Goal: Entertainment & Leisure: Consume media (video, audio)

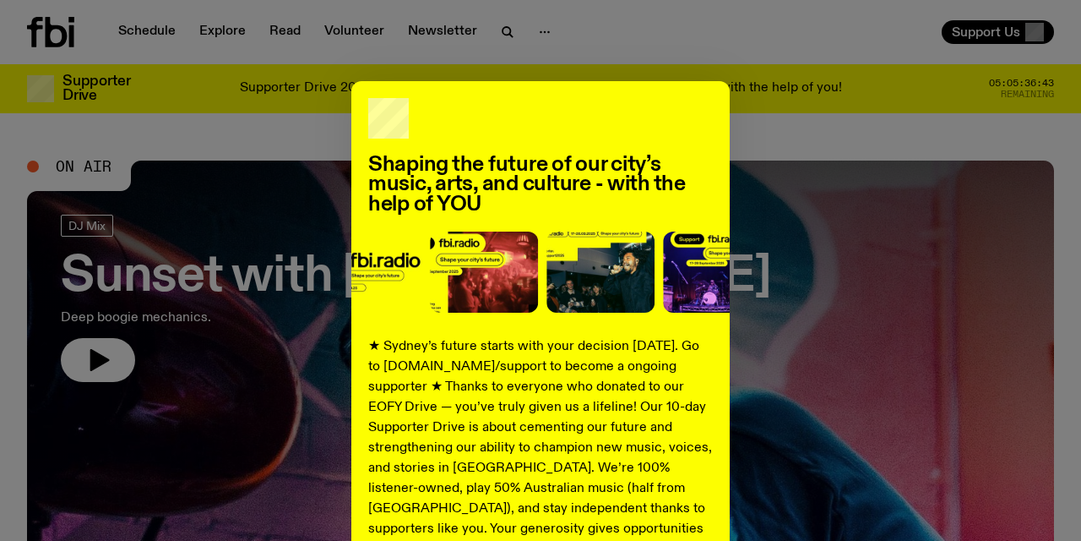
click at [863, 348] on div "Shaping the future of our city’s music, arts, and culture - with the help of YO…" at bounding box center [540, 428] width 1027 height 694
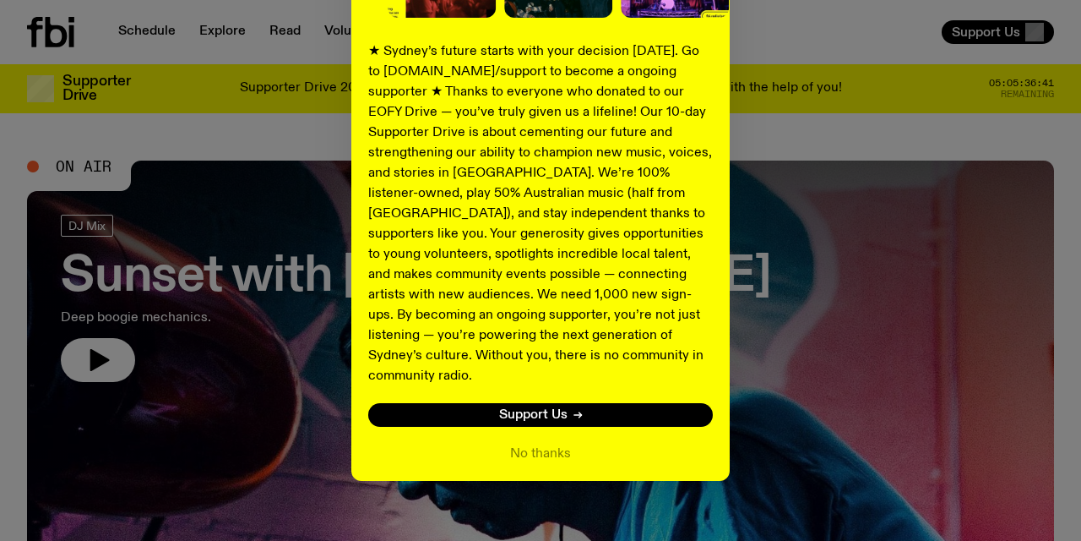
scroll to position [295, 0]
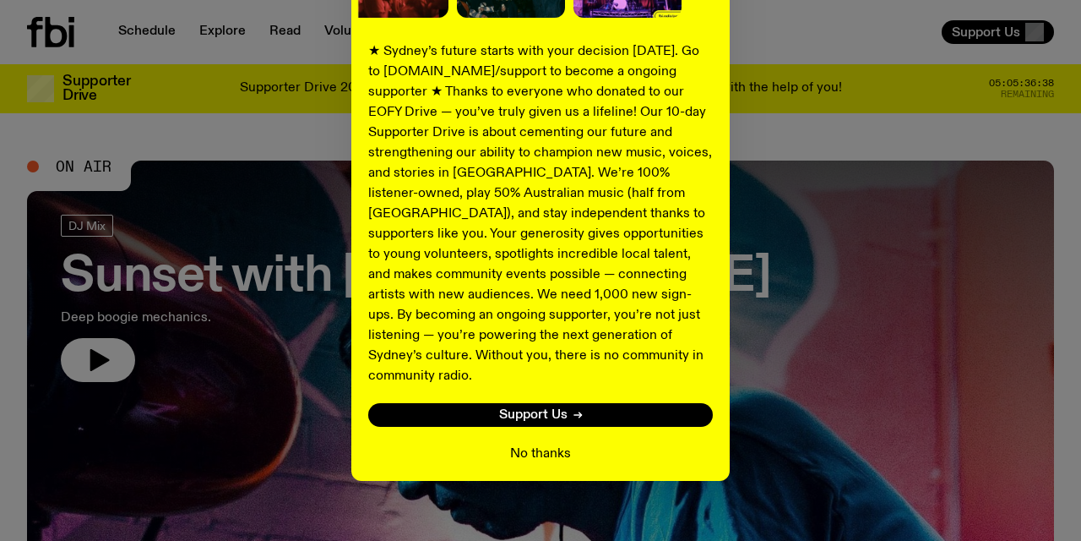
click at [546, 444] on button "No thanks" at bounding box center [540, 454] width 61 height 20
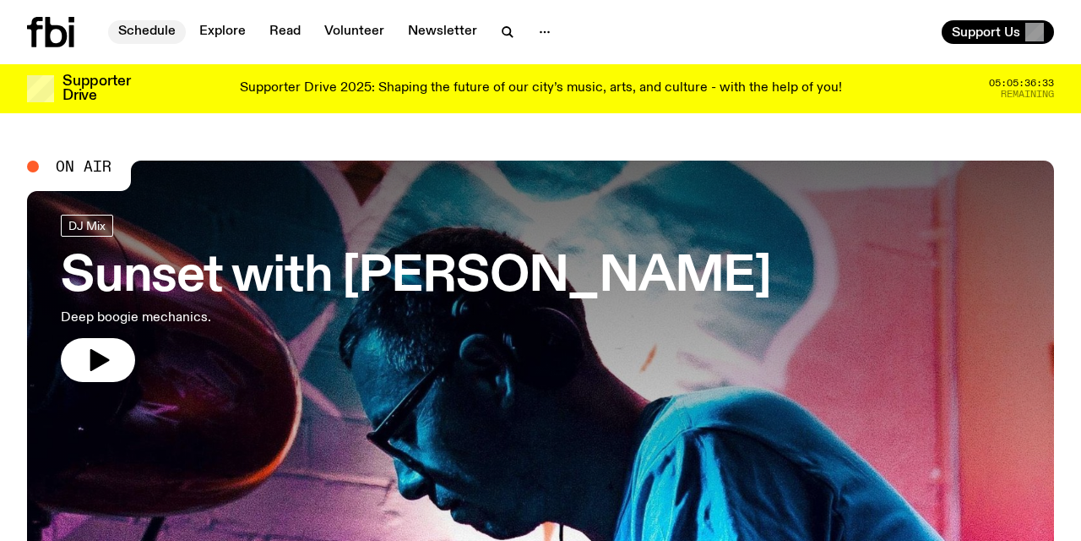
click at [148, 32] on link "Schedule" at bounding box center [147, 32] width 78 height 24
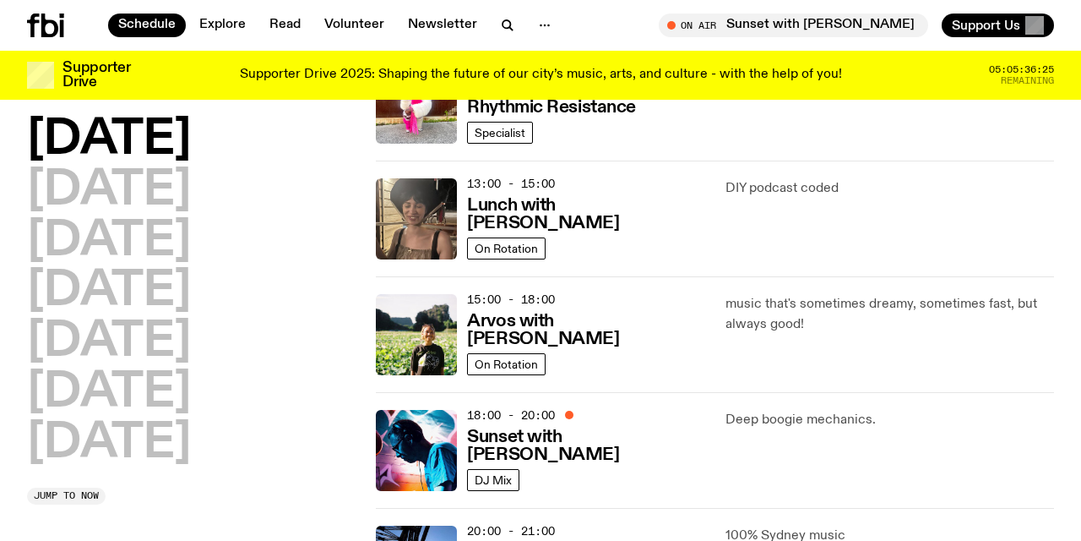
scroll to position [454, 0]
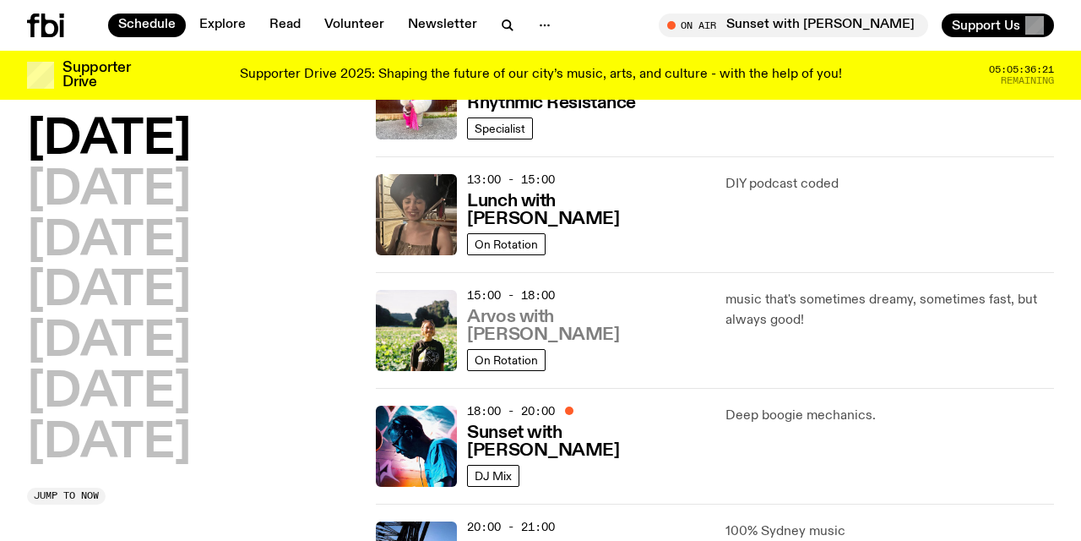
click at [536, 331] on h3 "Arvos with [PERSON_NAME]" at bounding box center [585, 325] width 237 height 35
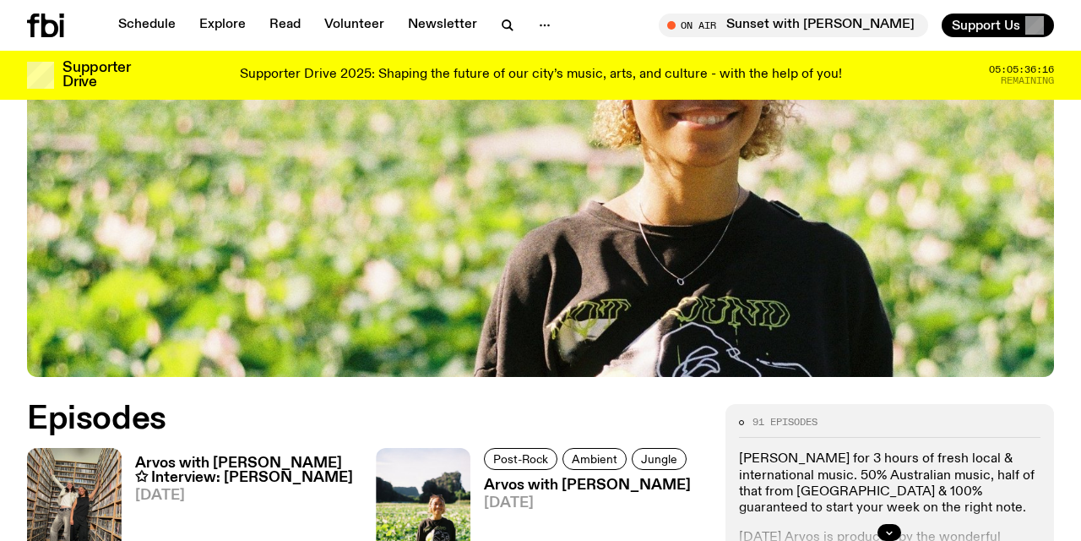
scroll to position [536, 0]
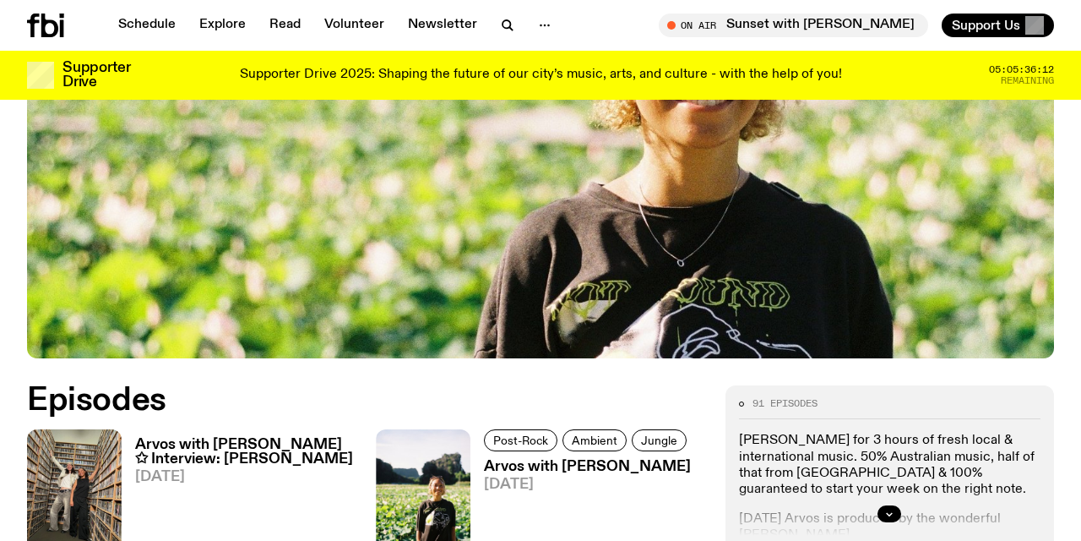
click at [211, 438] on h3 "Arvos with [PERSON_NAME] ✩ Interview: [PERSON_NAME]" at bounding box center [245, 452] width 221 height 29
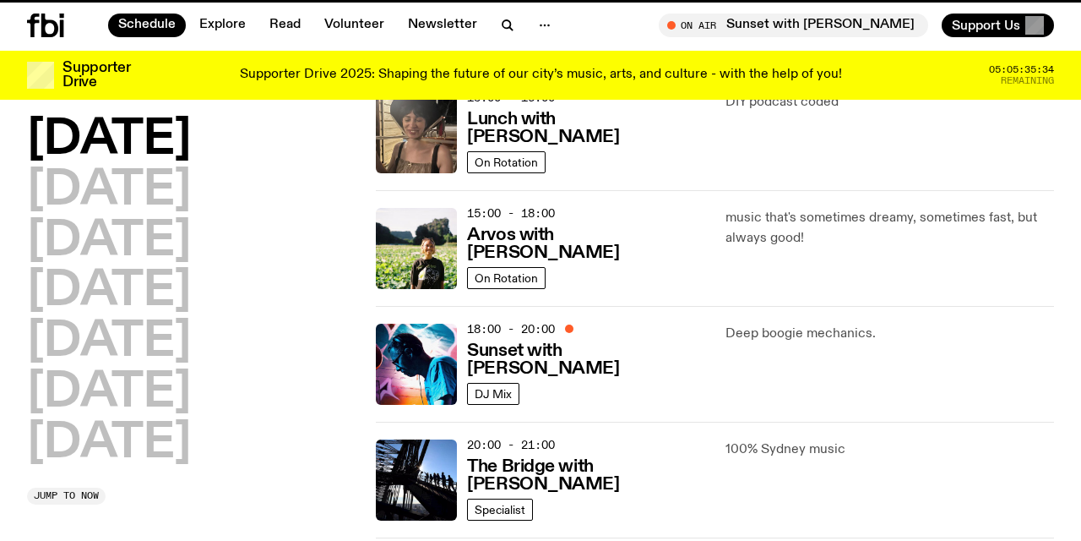
scroll to position [454, 0]
